Goal: Check status: Check status

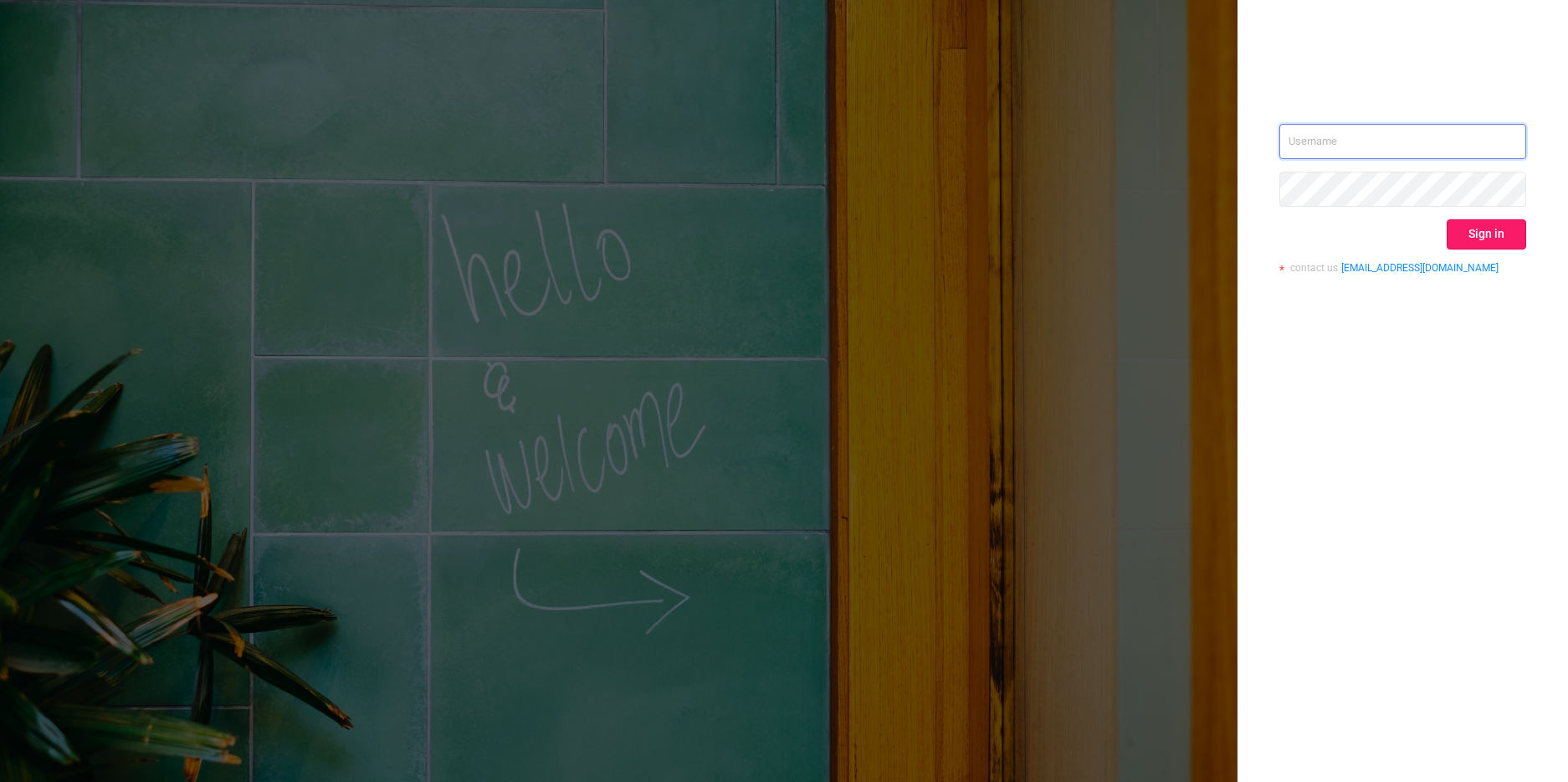
type input "[PERSON_NAME][EMAIL_ADDRESS][DOMAIN_NAME]"
click at [1488, 226] on button "Sign in" at bounding box center [1486, 234] width 79 height 30
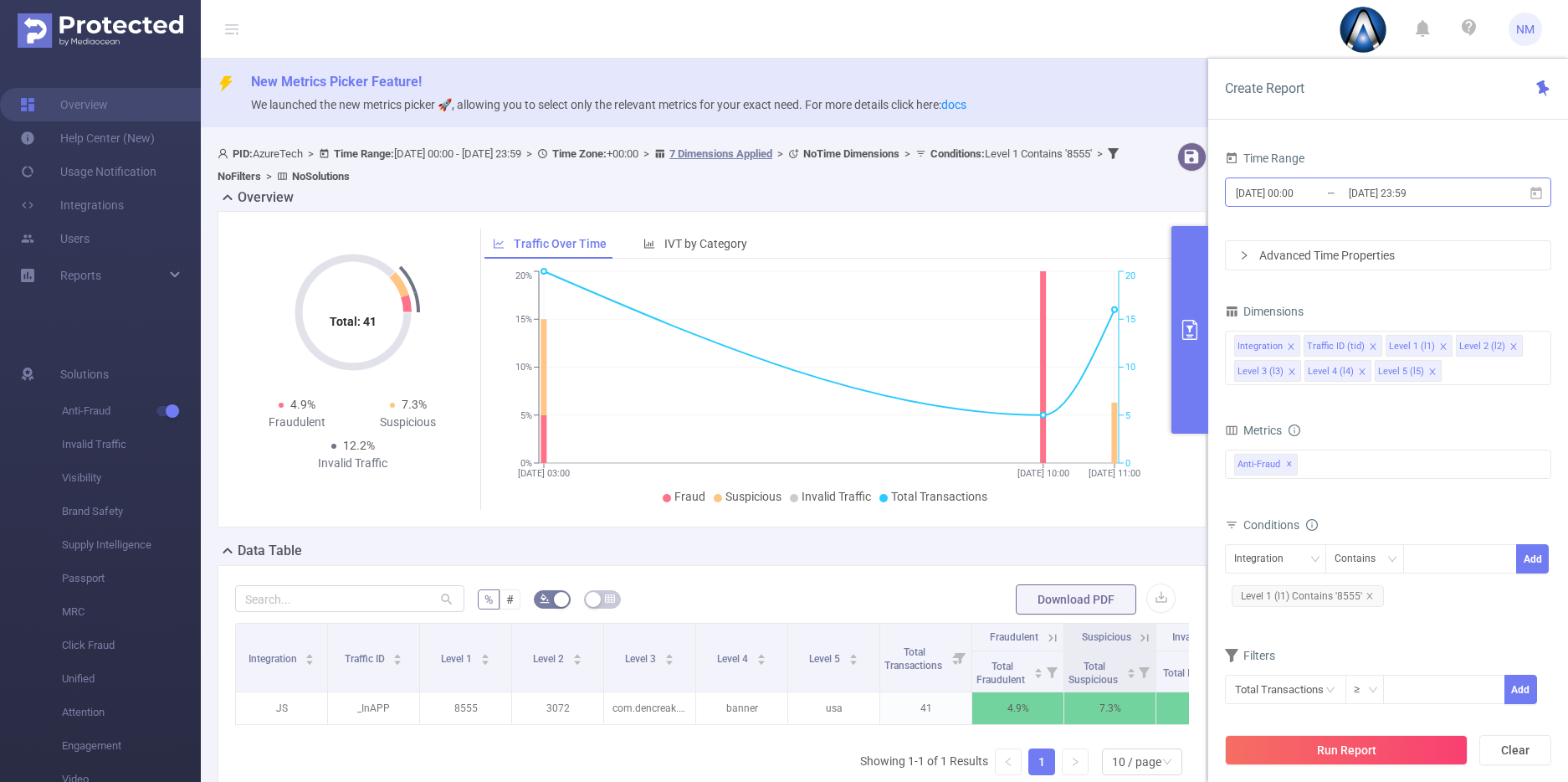
click at [1343, 189] on input "[DATE] 00:00" at bounding box center [1302, 192] width 136 height 22
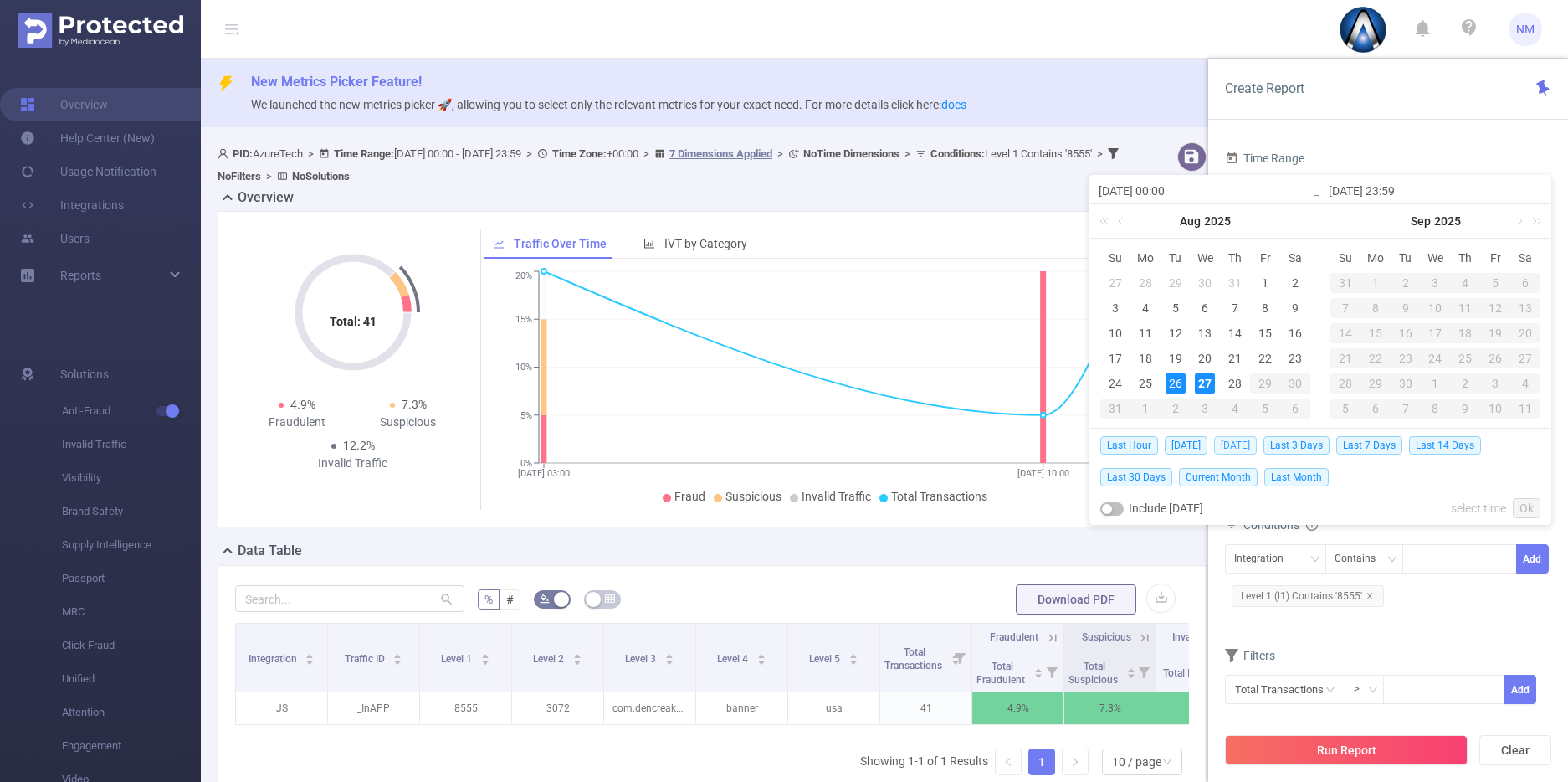
click at [1227, 450] on span "[DATE]" at bounding box center [1236, 445] width 43 height 19
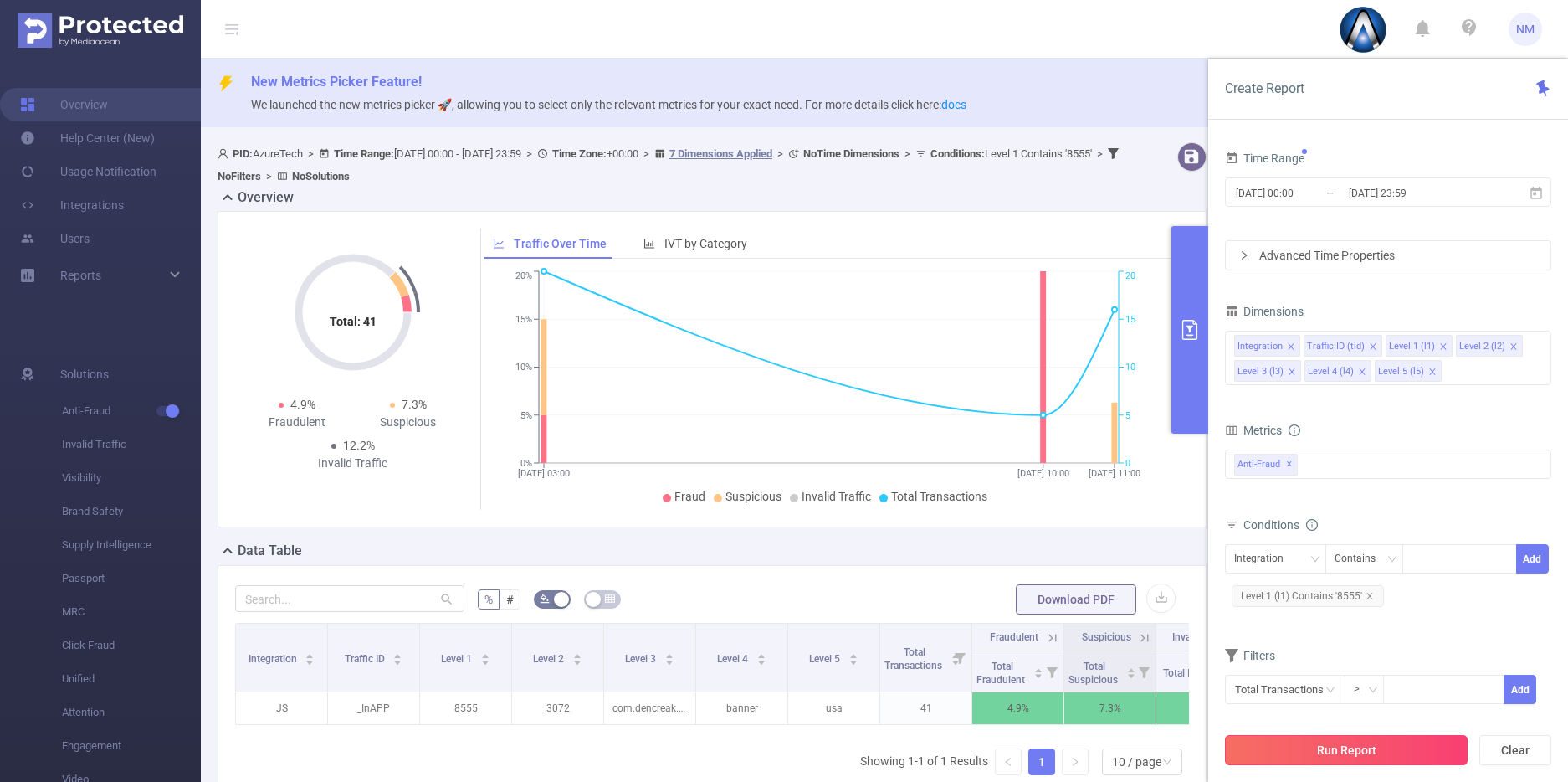
click at [1349, 750] on button "Run Report" at bounding box center [1347, 750] width 243 height 30
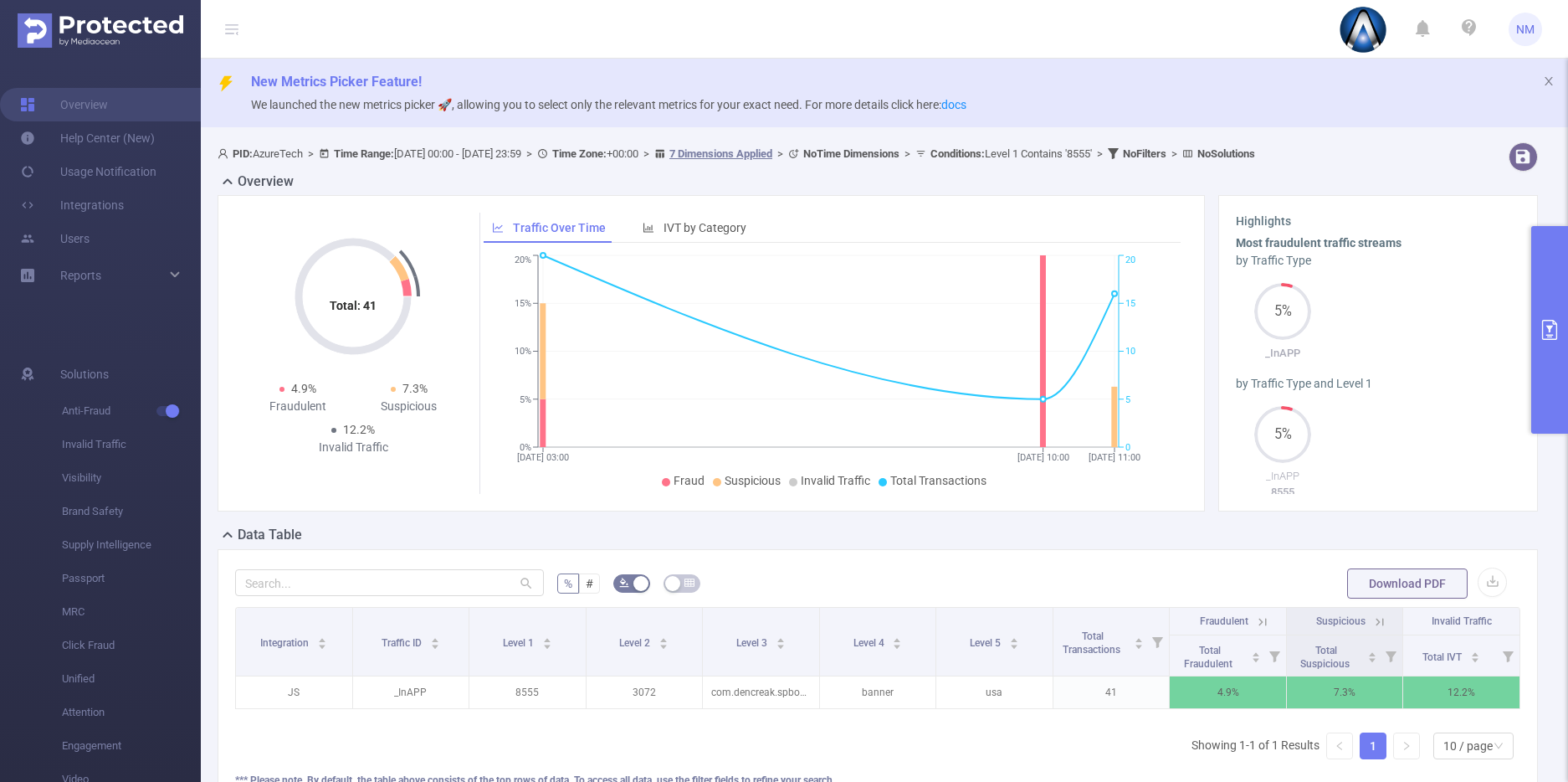
click at [1555, 334] on icon "primary" at bounding box center [1549, 330] width 20 height 21
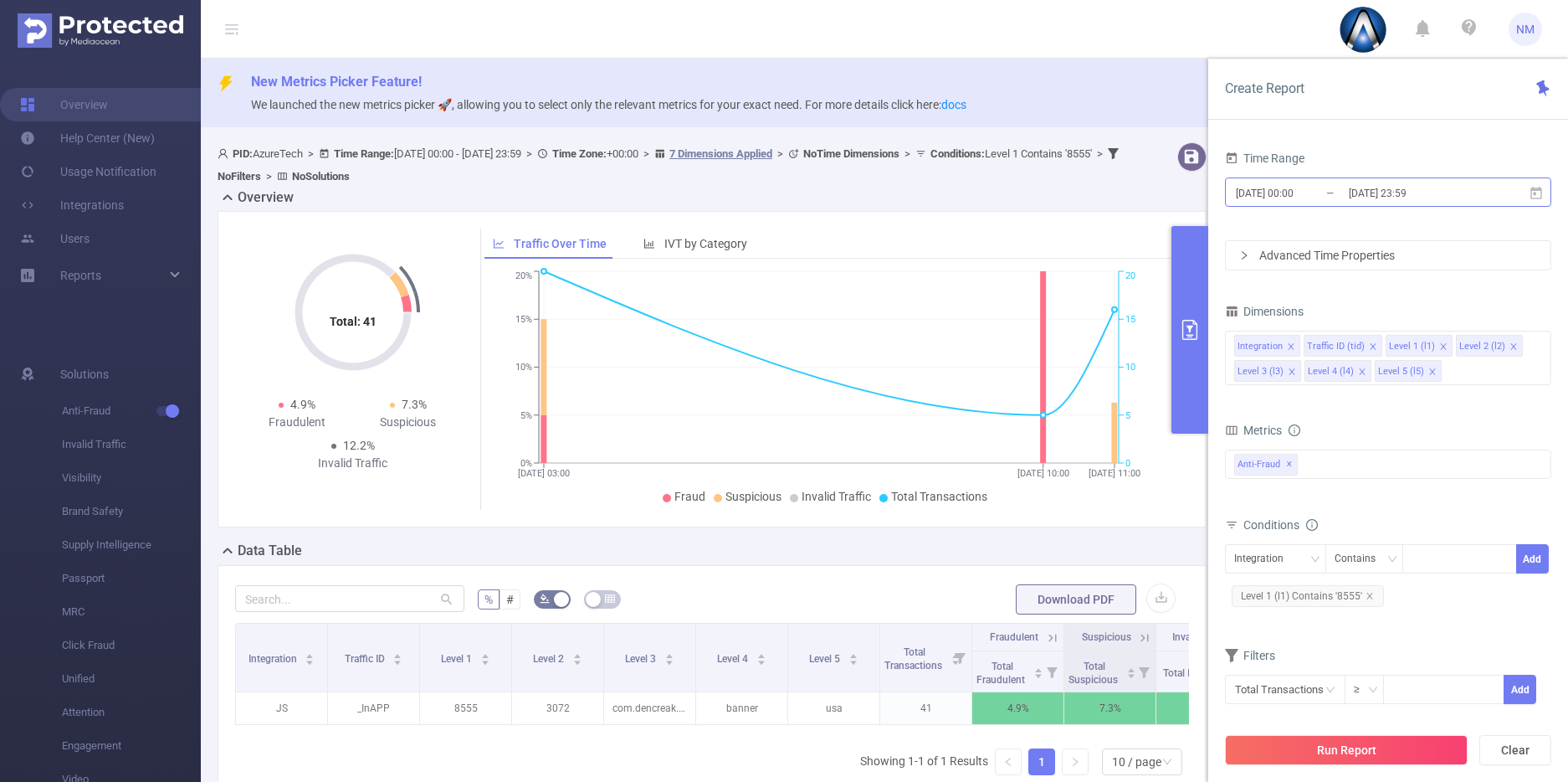
click at [1300, 195] on input "[DATE] 00:00" at bounding box center [1302, 192] width 136 height 22
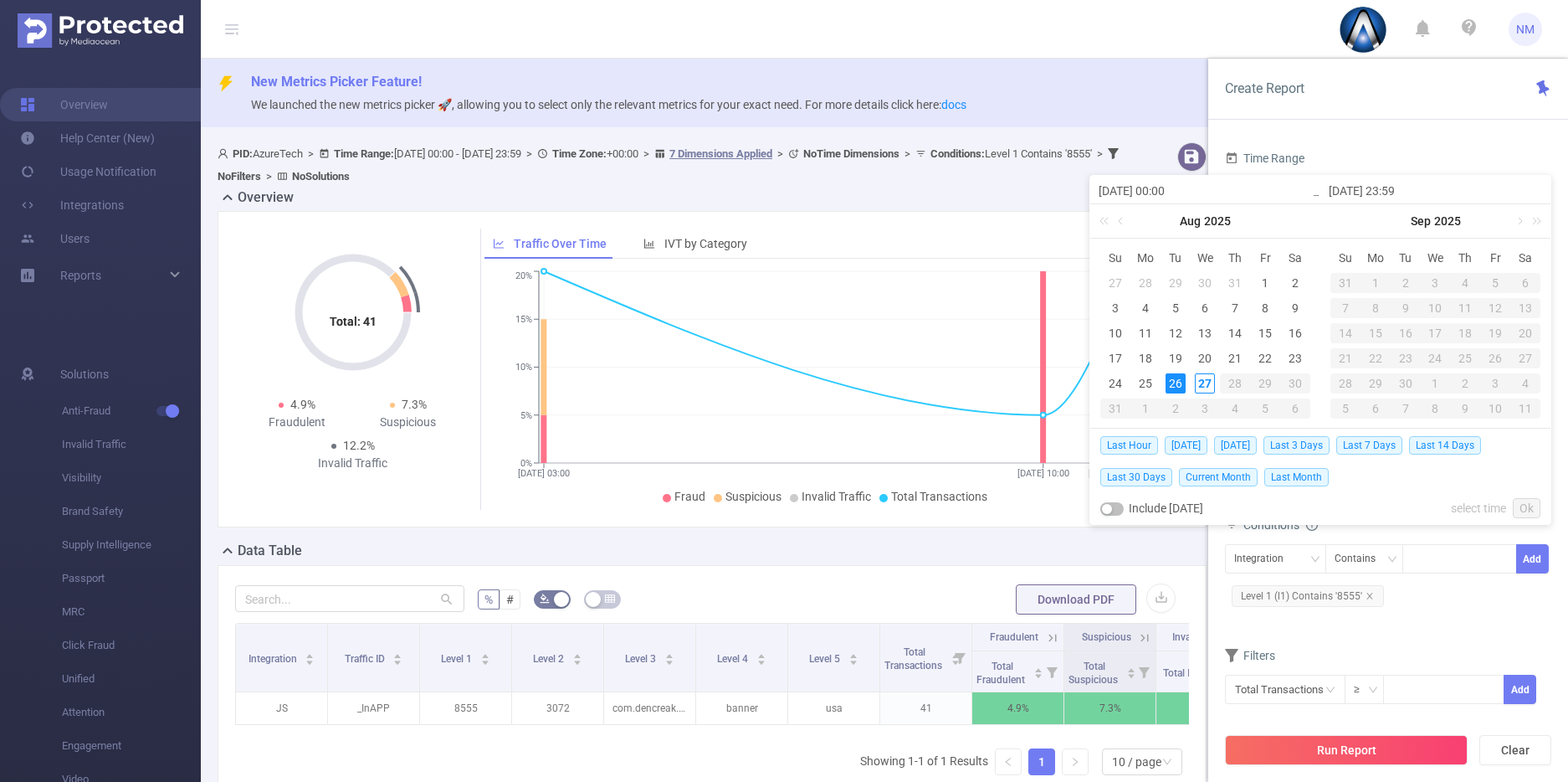
click at [1167, 190] on input "[DATE] 00:00" at bounding box center [1205, 190] width 214 height 21
type input "[DATE] 10:00"
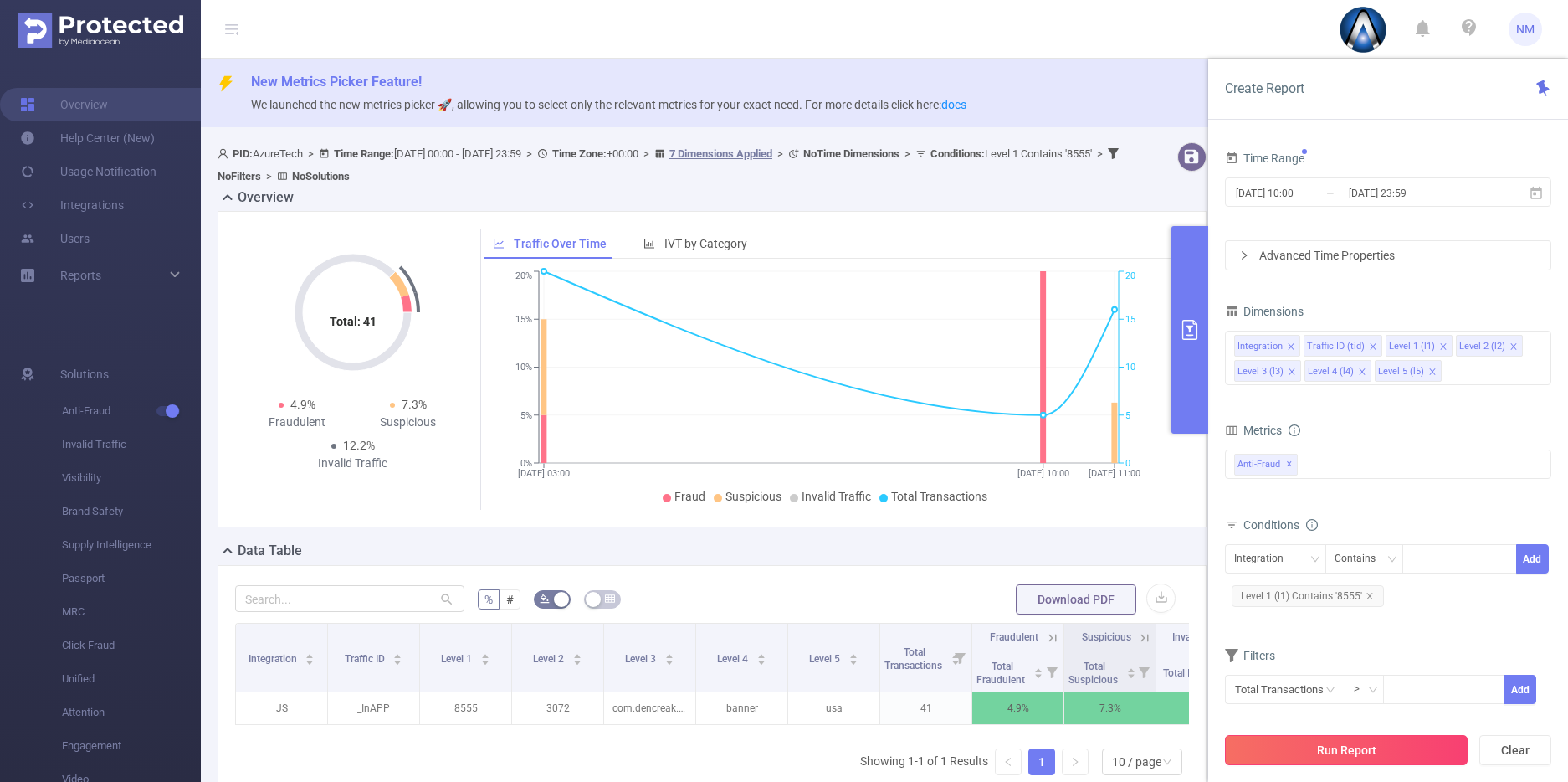
click at [1384, 746] on button "Run Report" at bounding box center [1347, 750] width 243 height 30
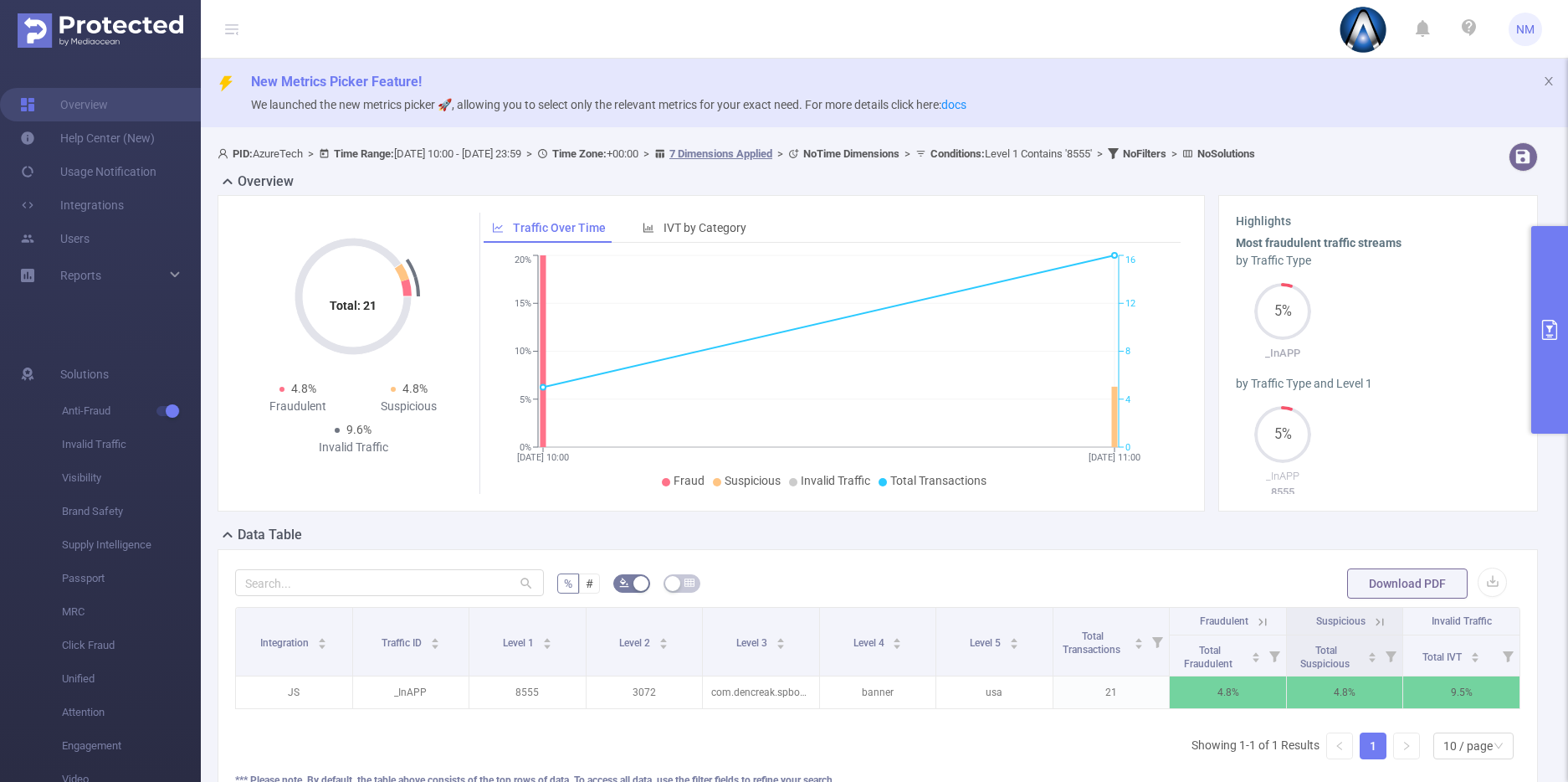
click at [1377, 620] on icon at bounding box center [1381, 622] width 8 height 8
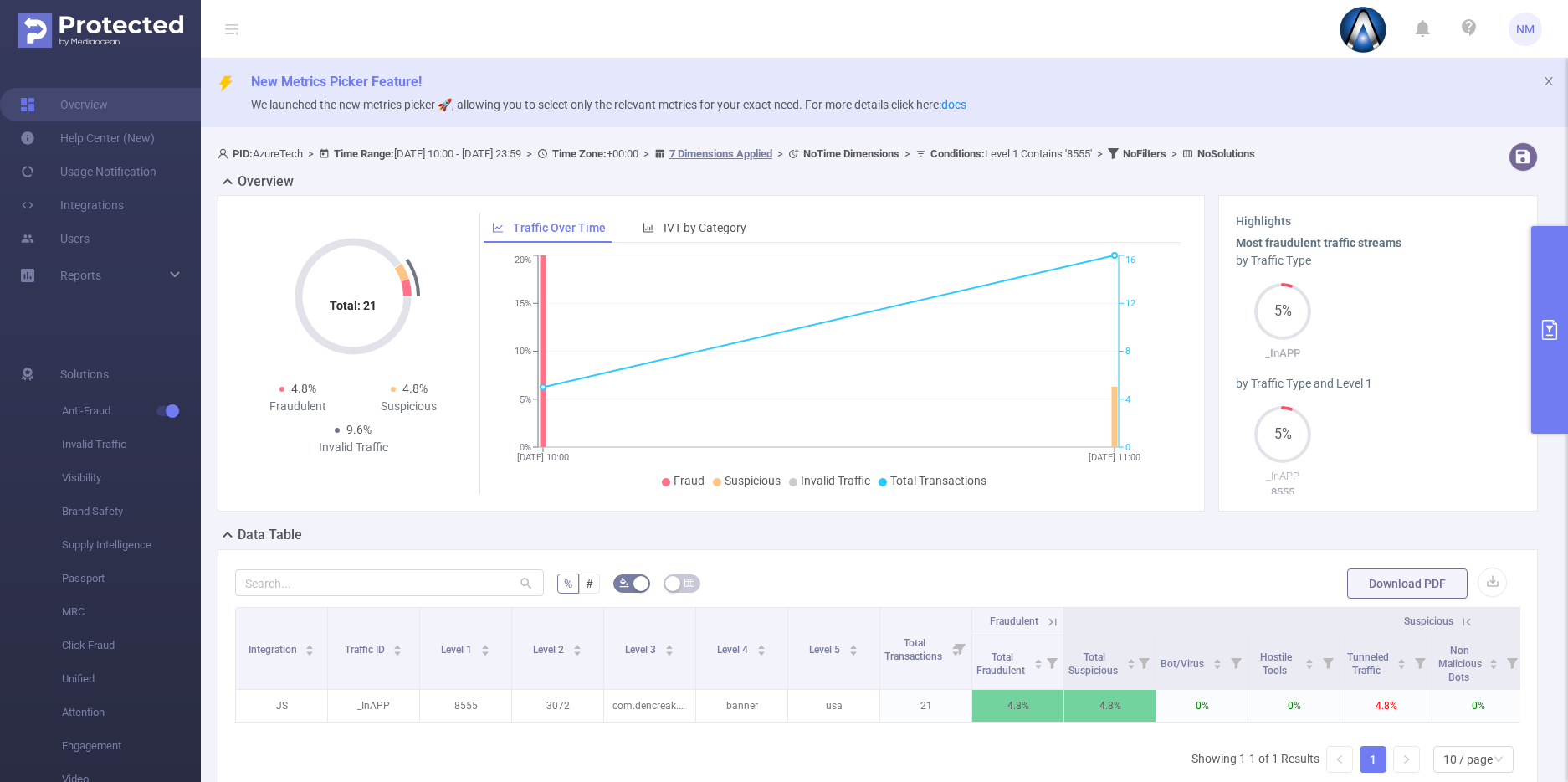
click at [1052, 621] on icon at bounding box center [1054, 622] width 8 height 8
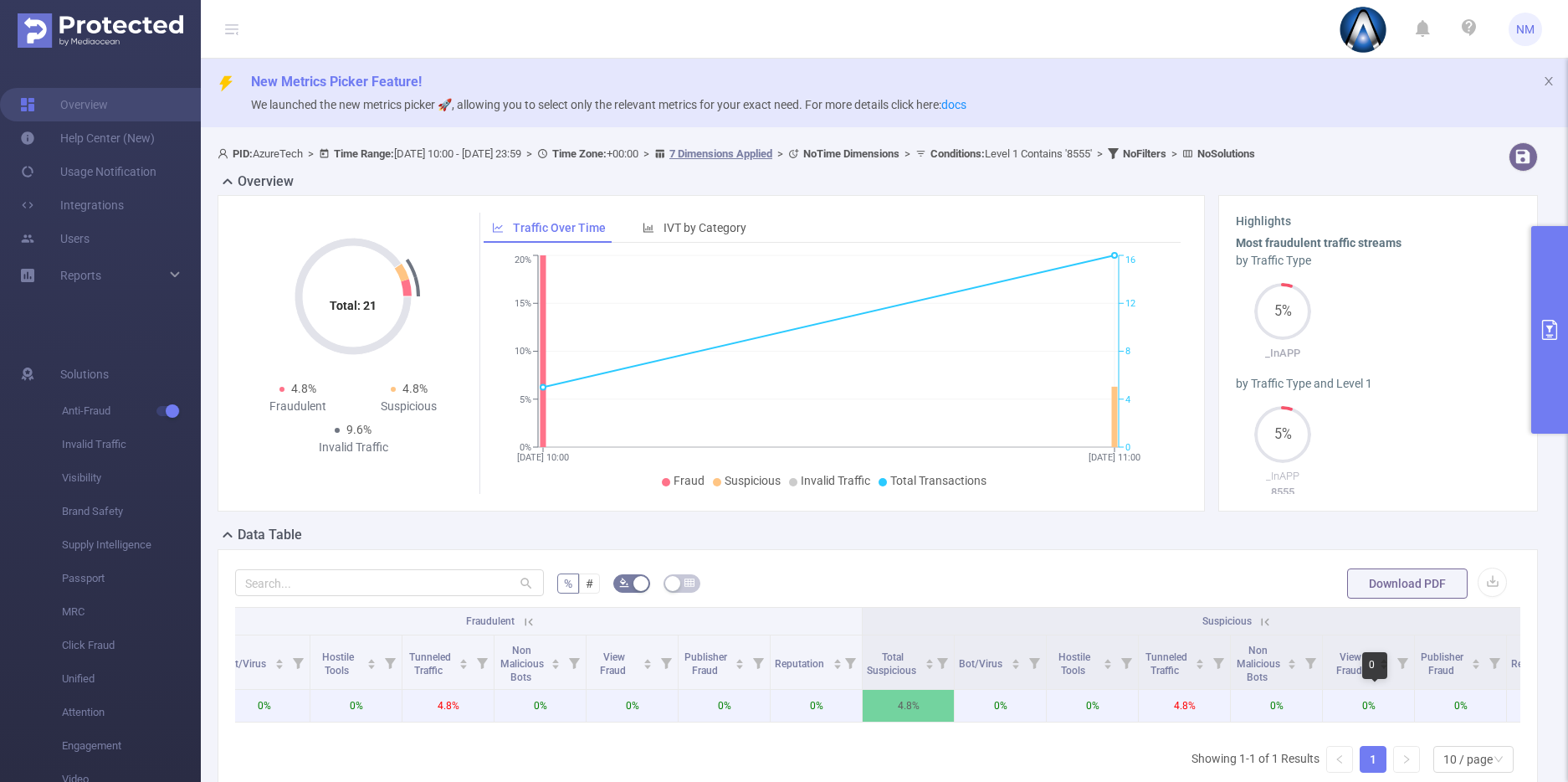
scroll to position [0, 1032]
